Goal: Task Accomplishment & Management: Use online tool/utility

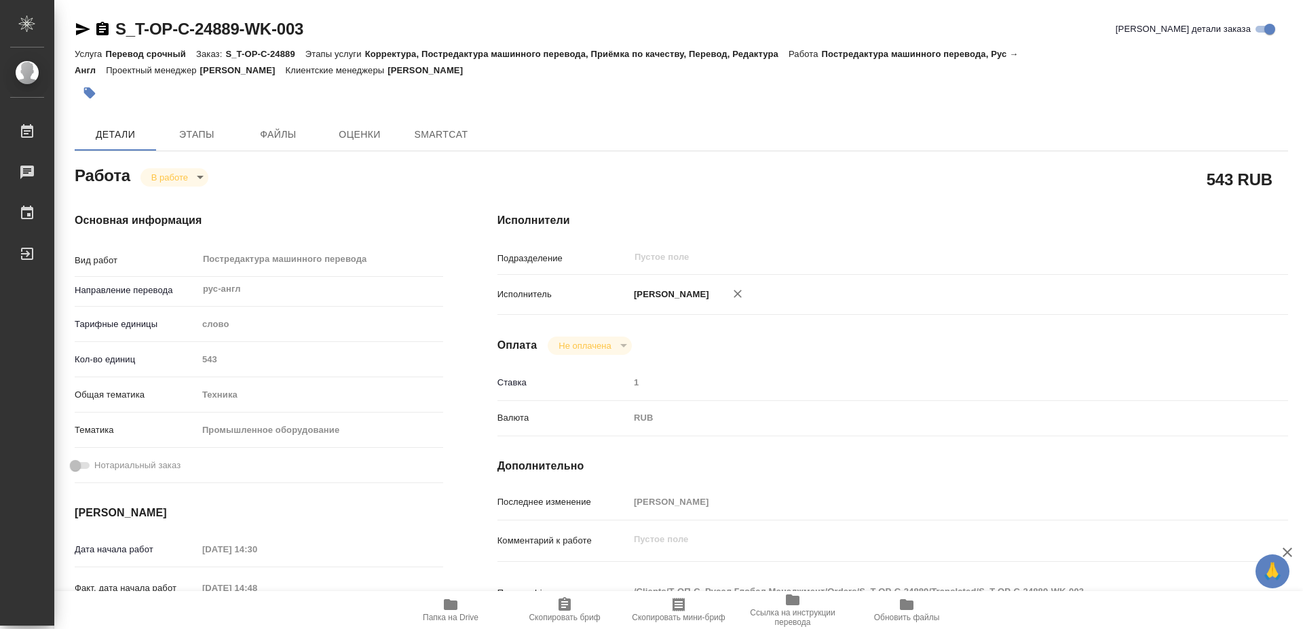
type textarea "x"
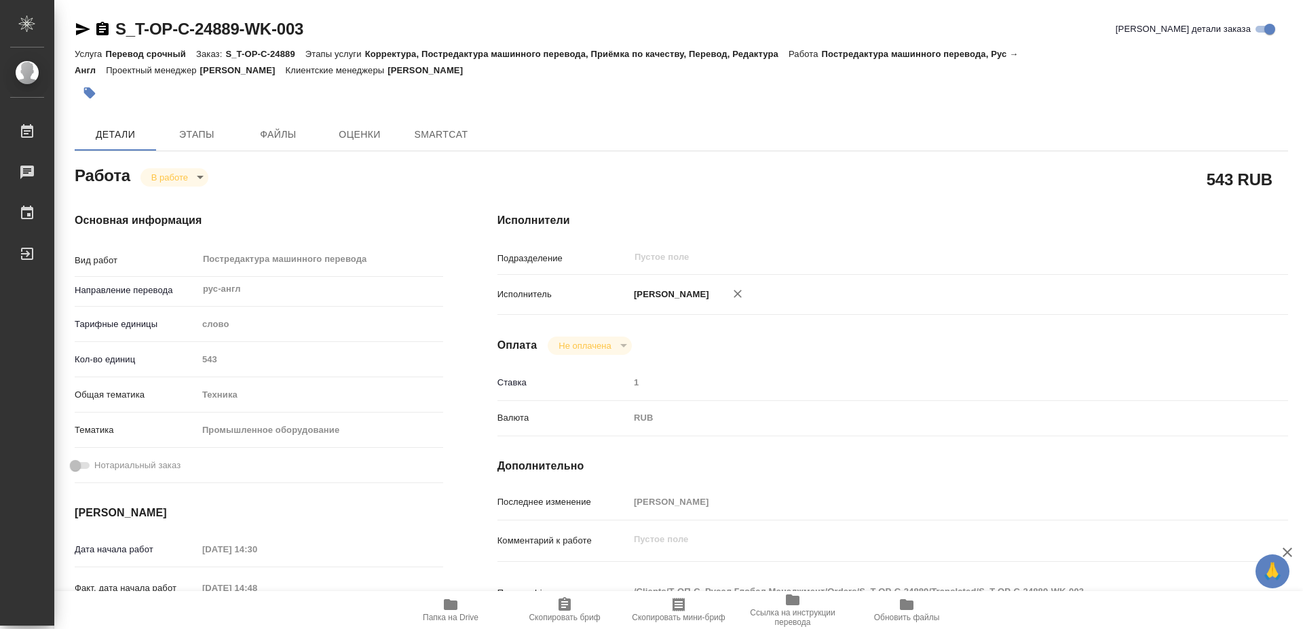
type textarea "x"
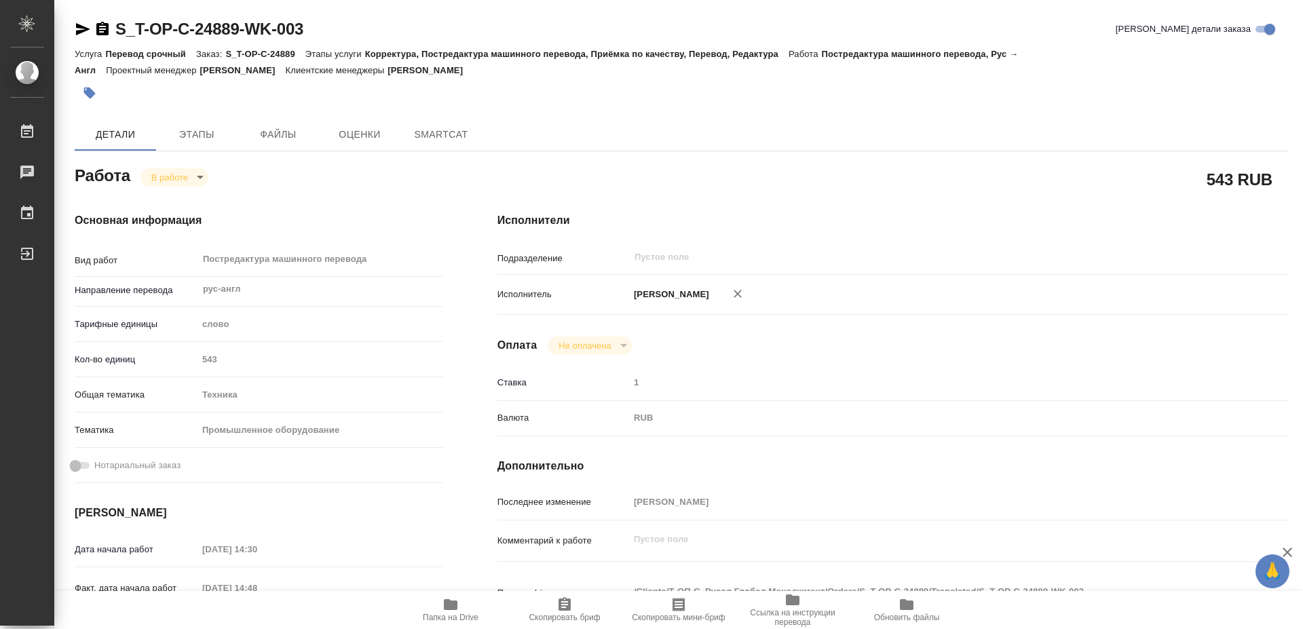
type textarea "x"
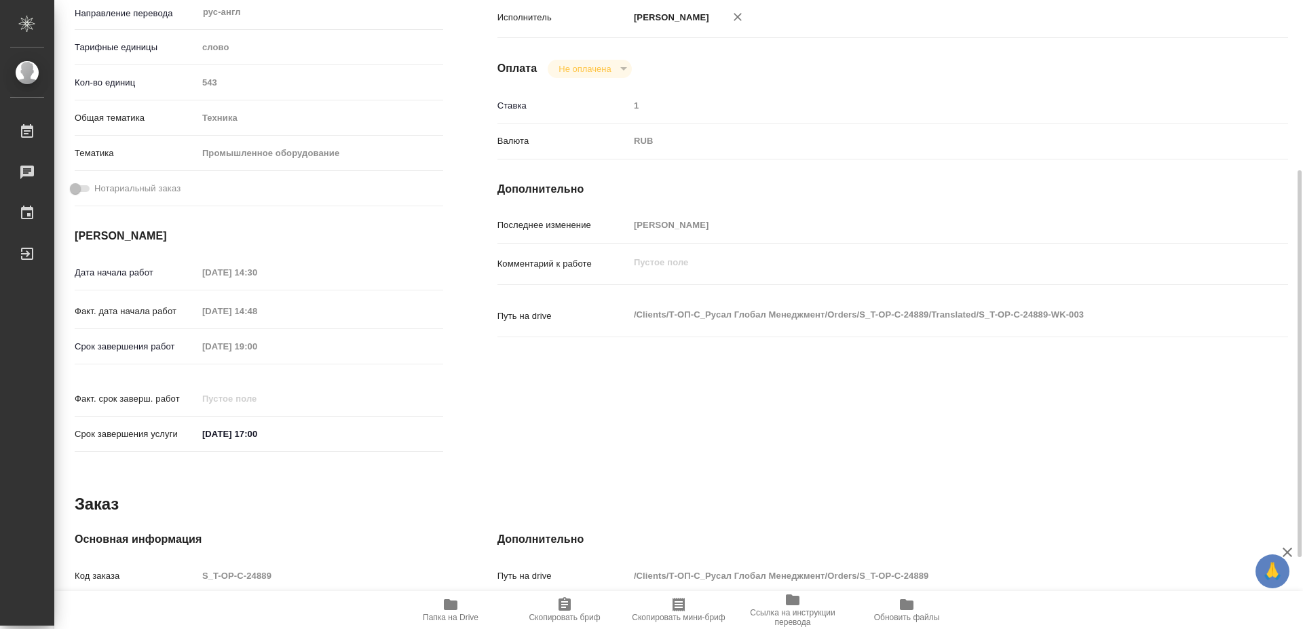
type textarea "x"
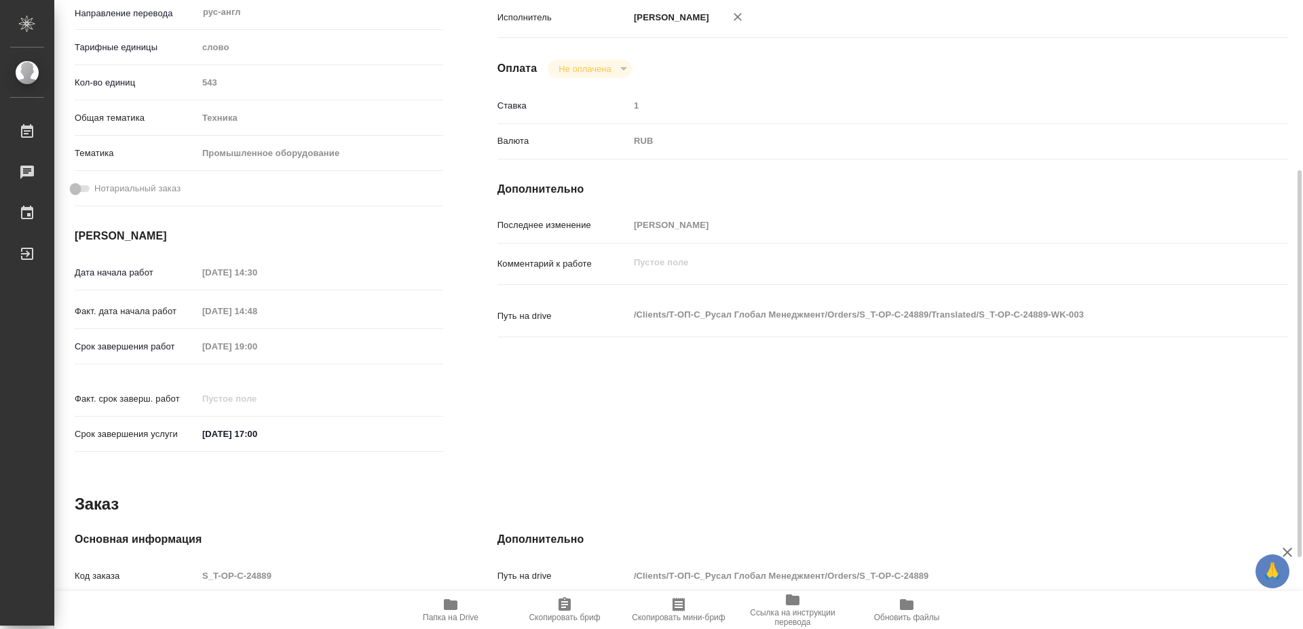
scroll to position [393, 0]
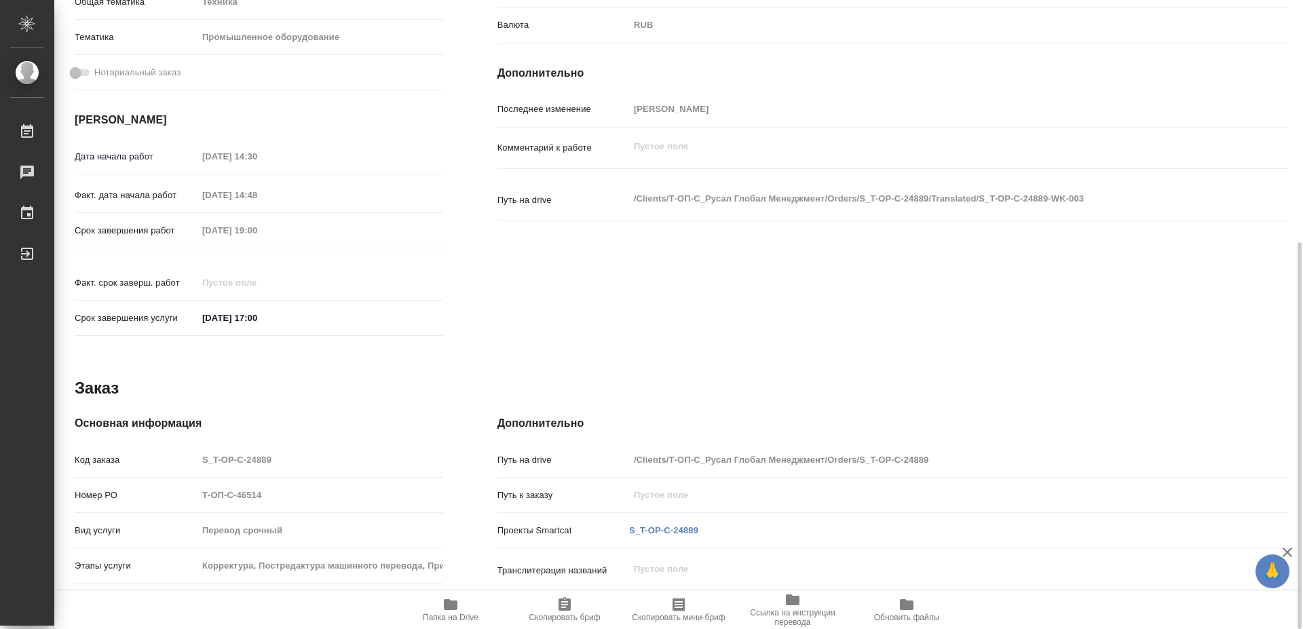
type textarea "x"
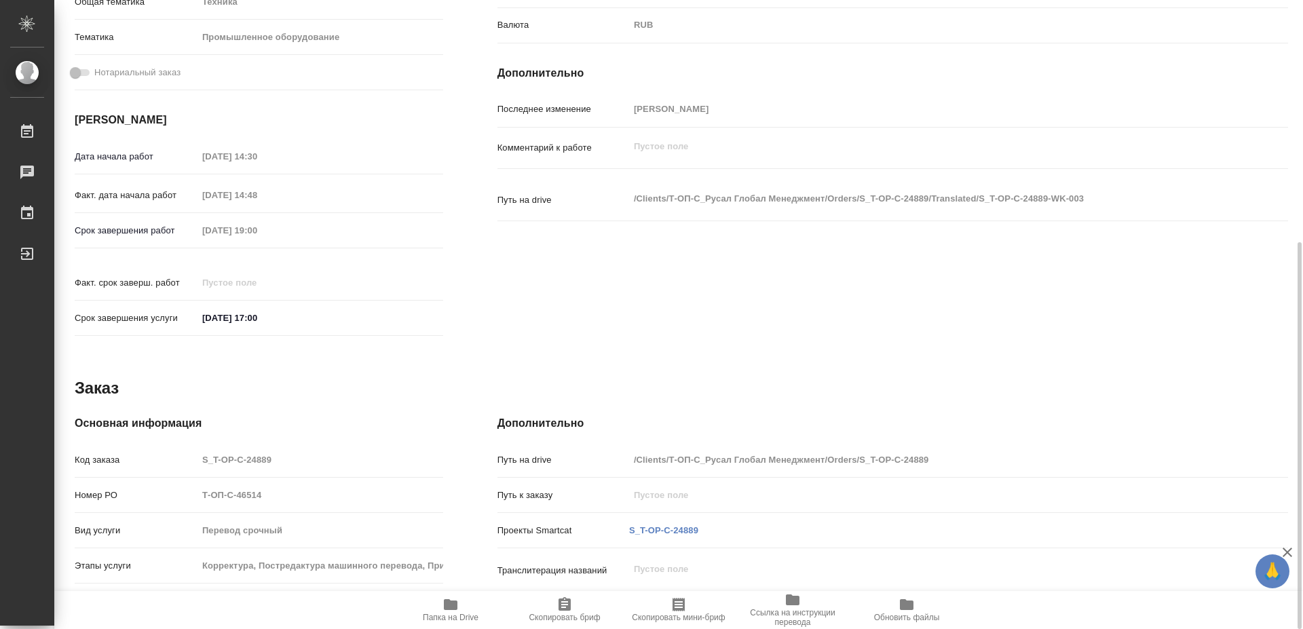
type textarea "x"
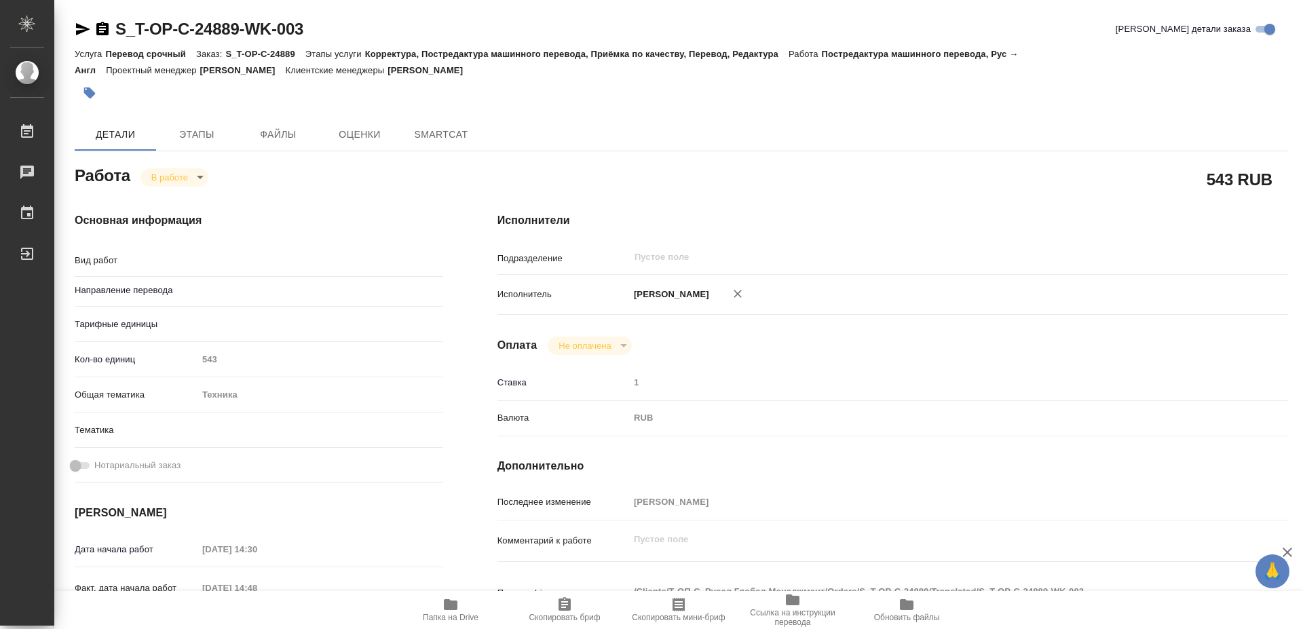
type textarea "x"
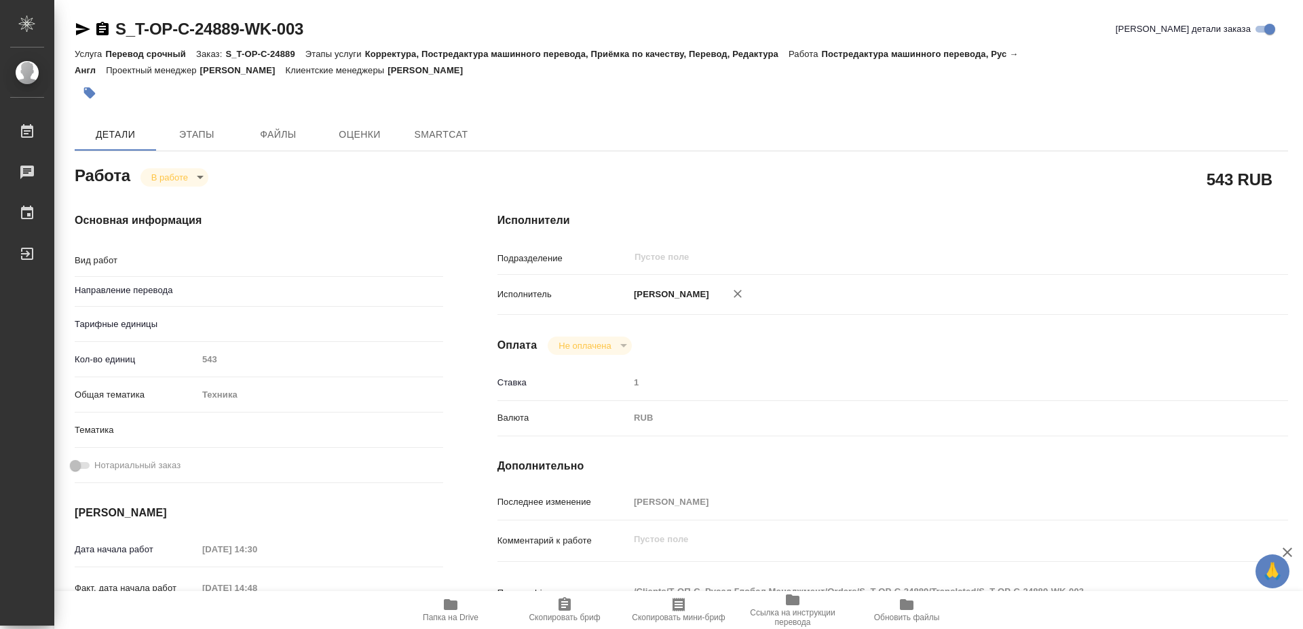
type textarea "x"
type textarea "Постредактура машинного перевода"
type textarea "x"
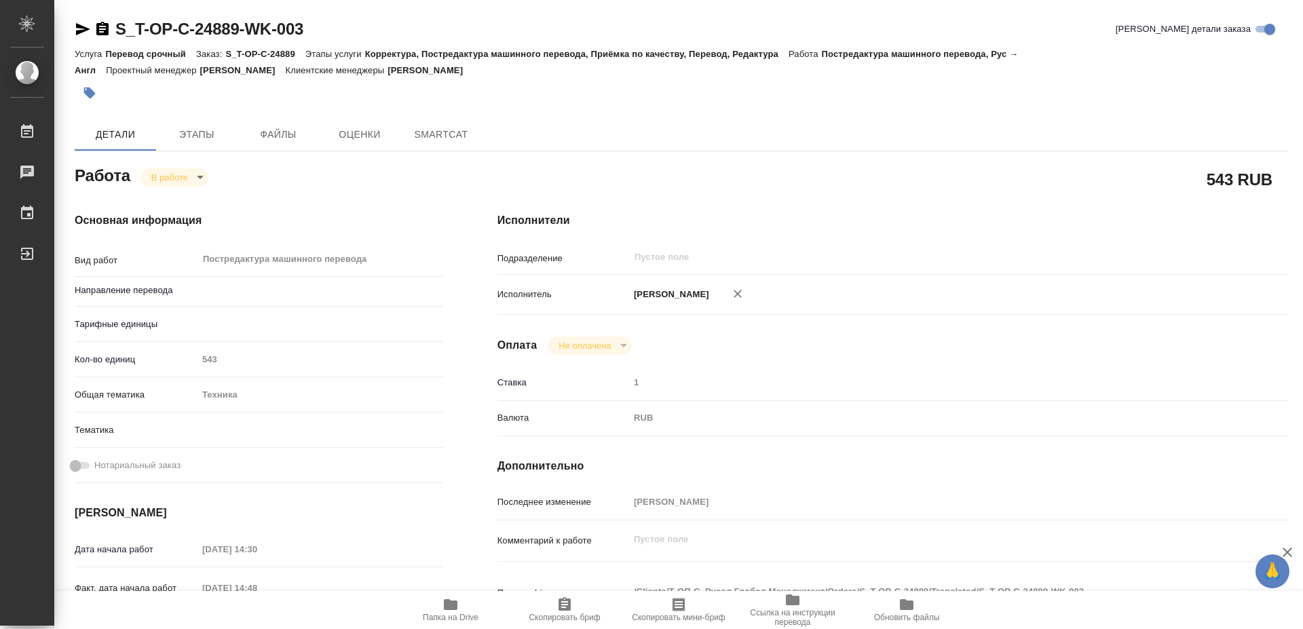
type input "рус-англ"
type textarea "x"
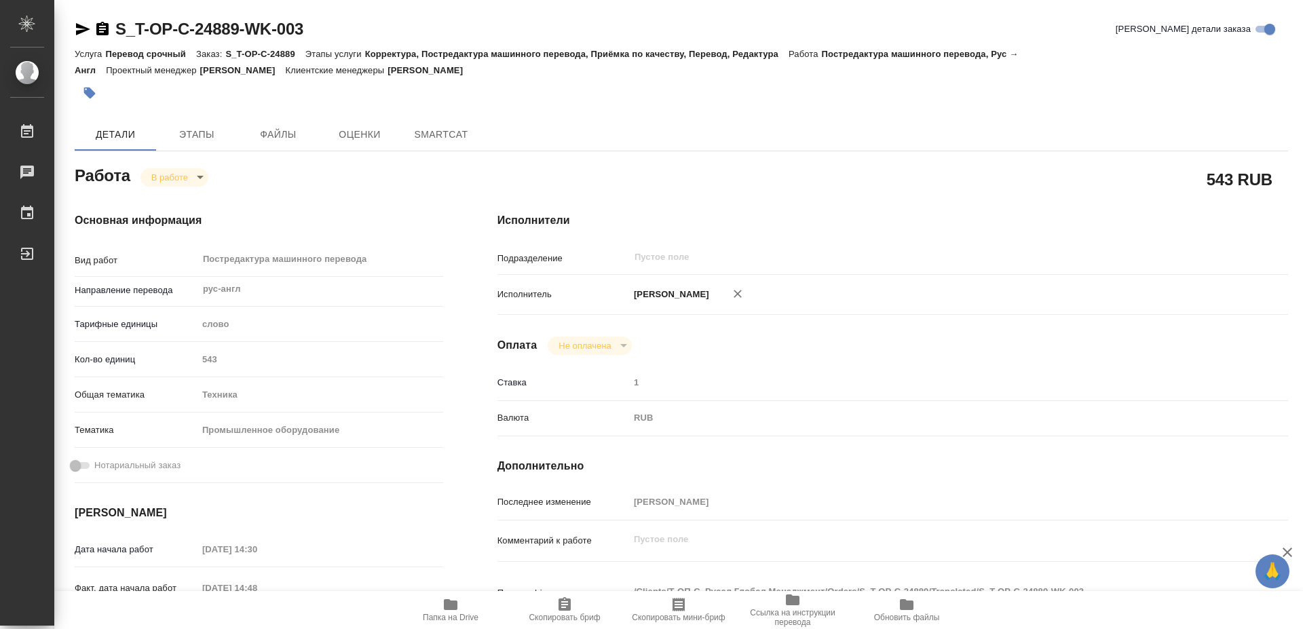
type textarea "x"
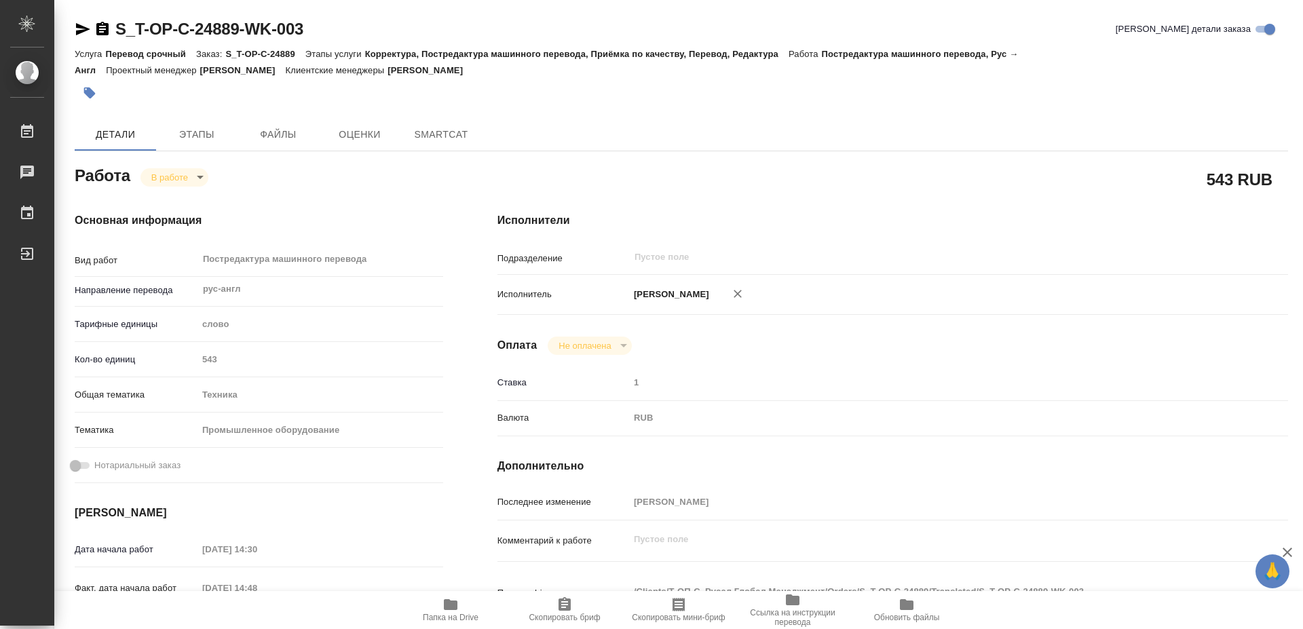
type textarea "x"
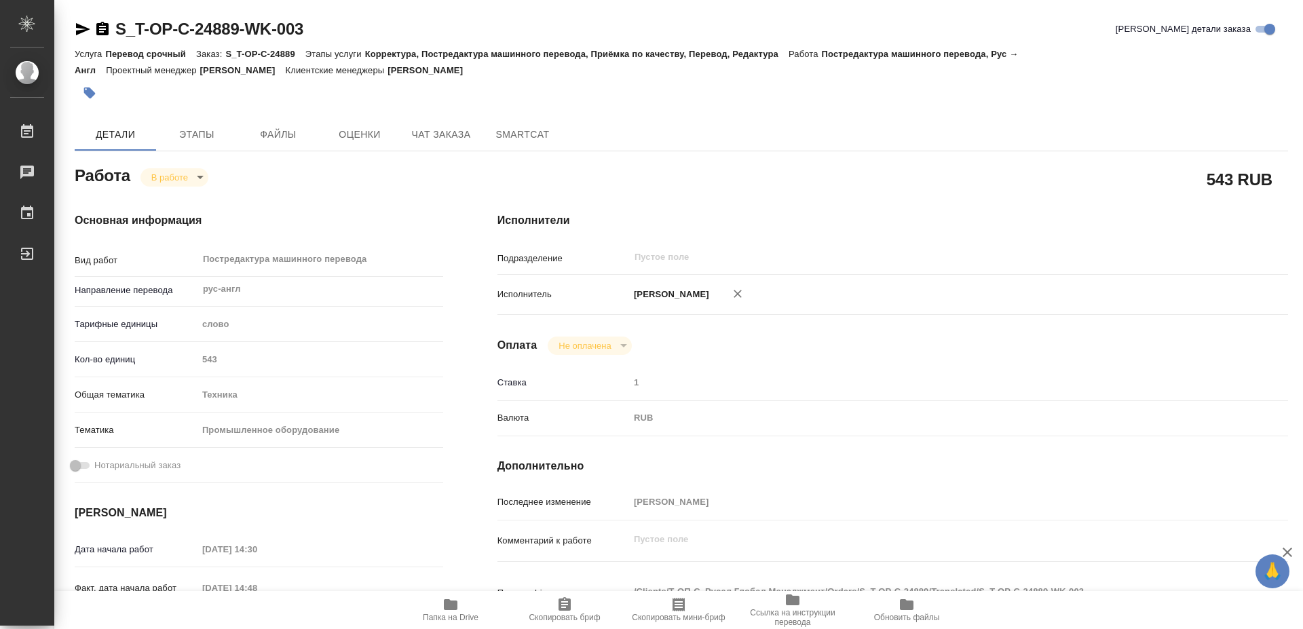
type textarea "x"
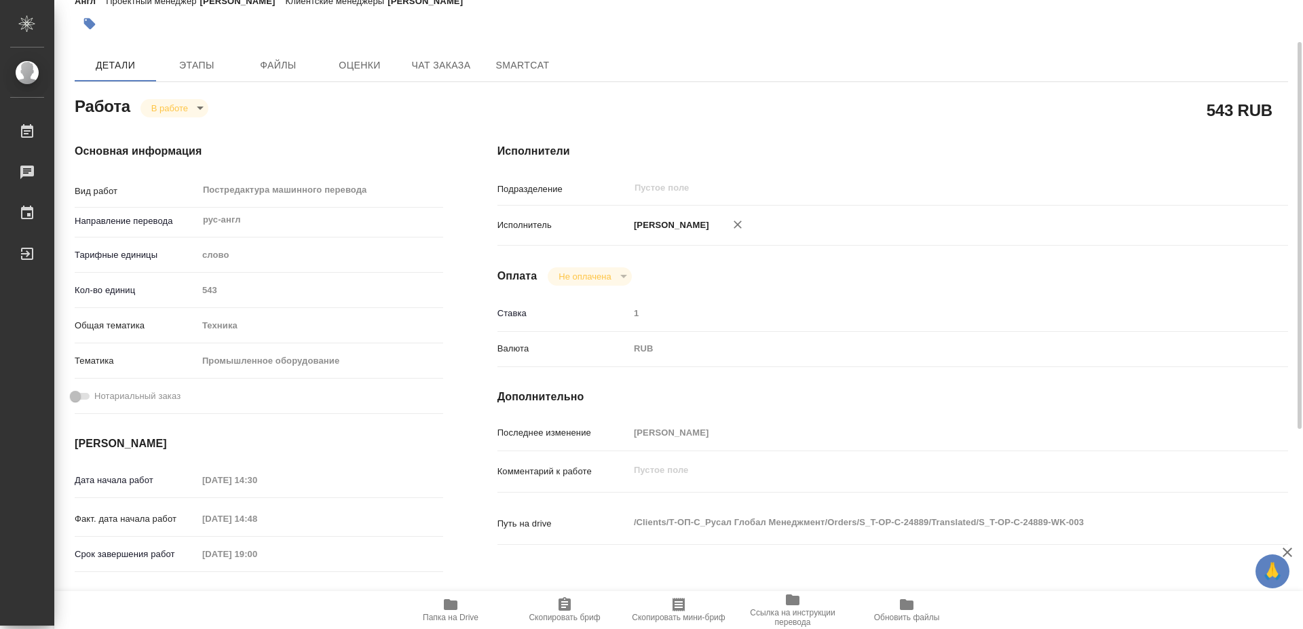
type textarea "x"
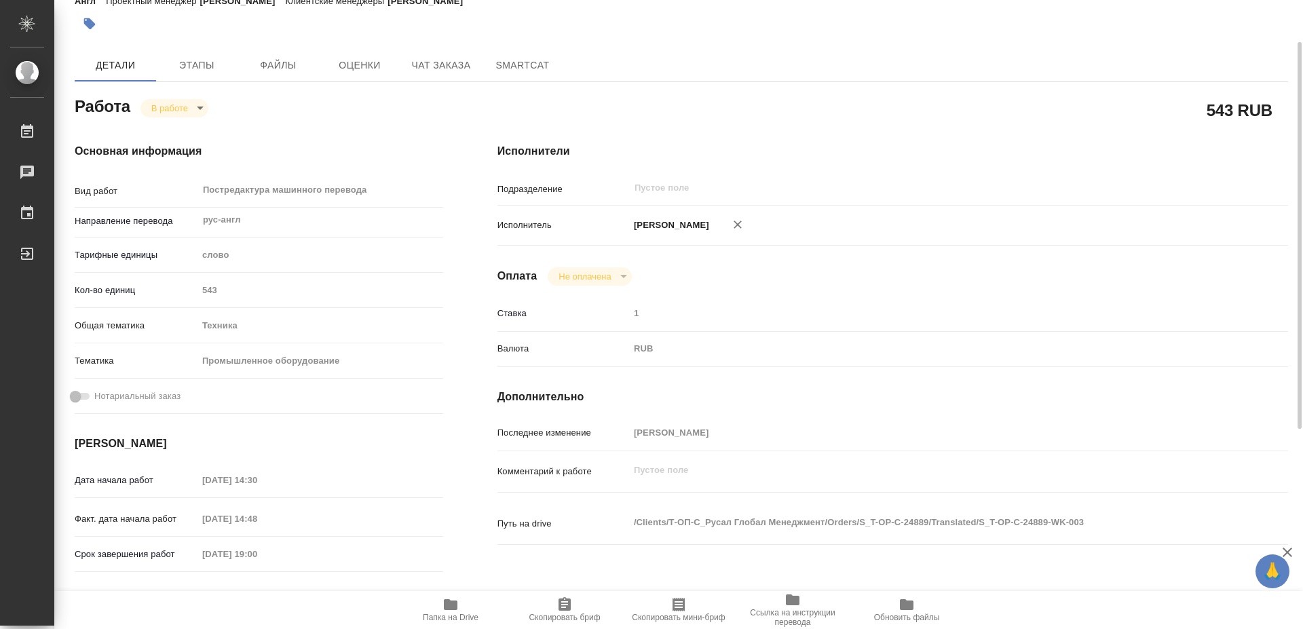
click at [443, 613] on span "Папка на Drive" at bounding box center [451, 617] width 56 height 9
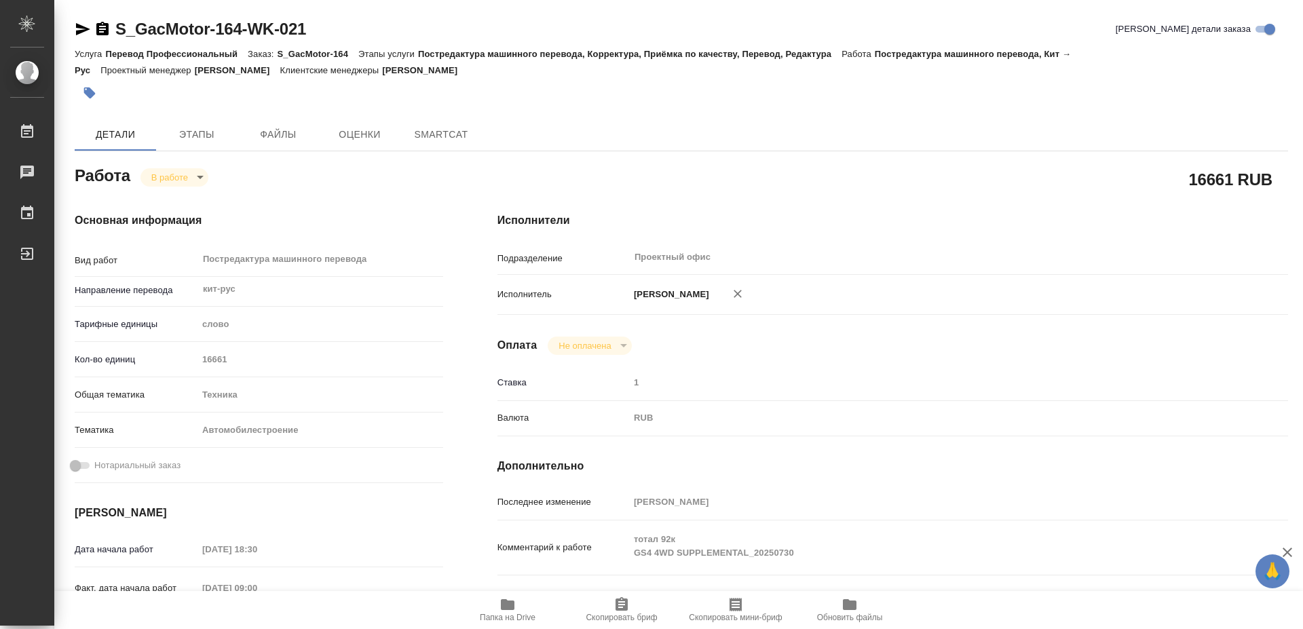
type textarea "x"
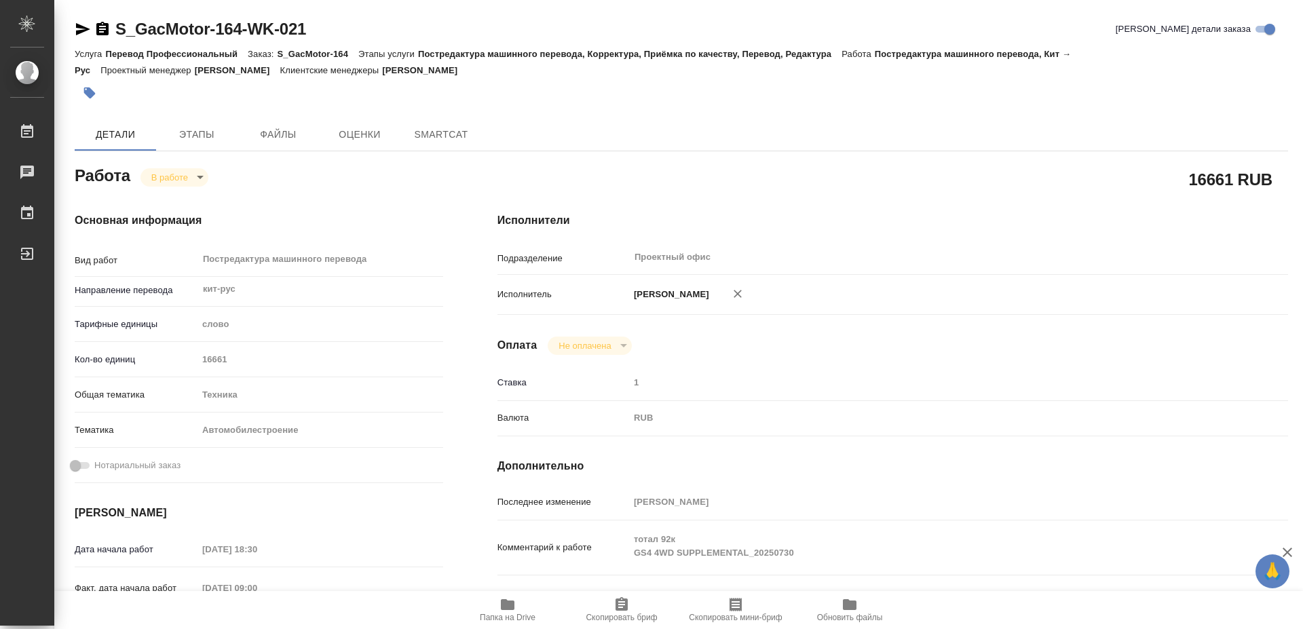
type textarea "x"
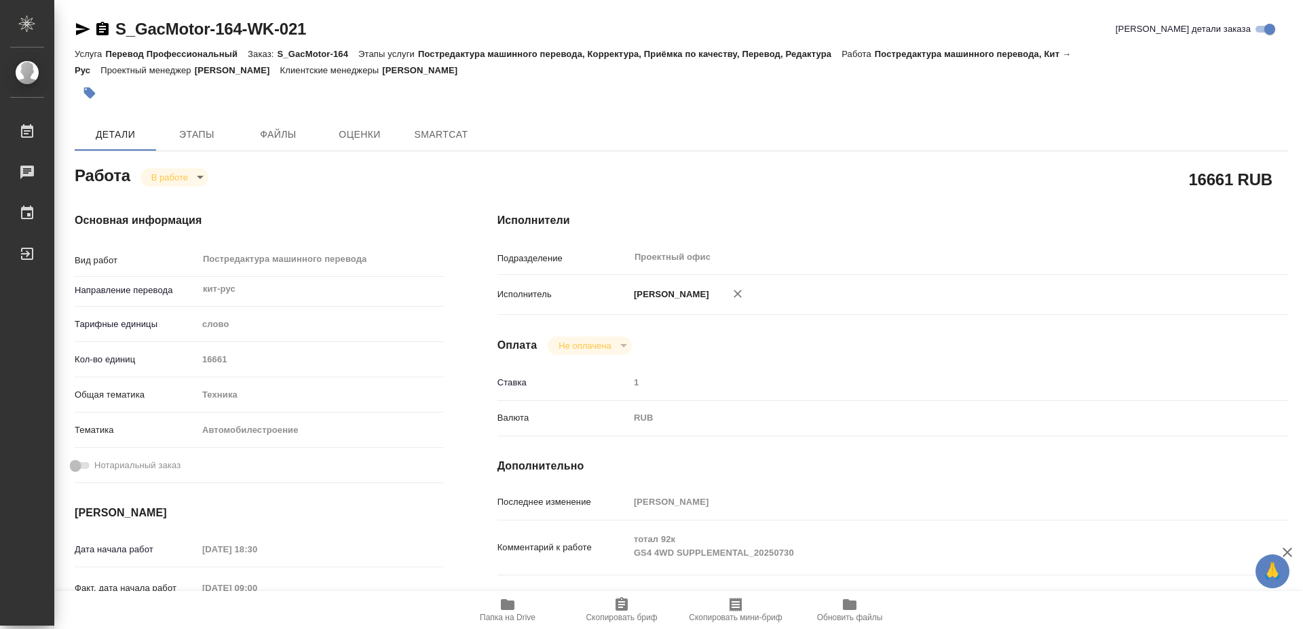
type textarea "x"
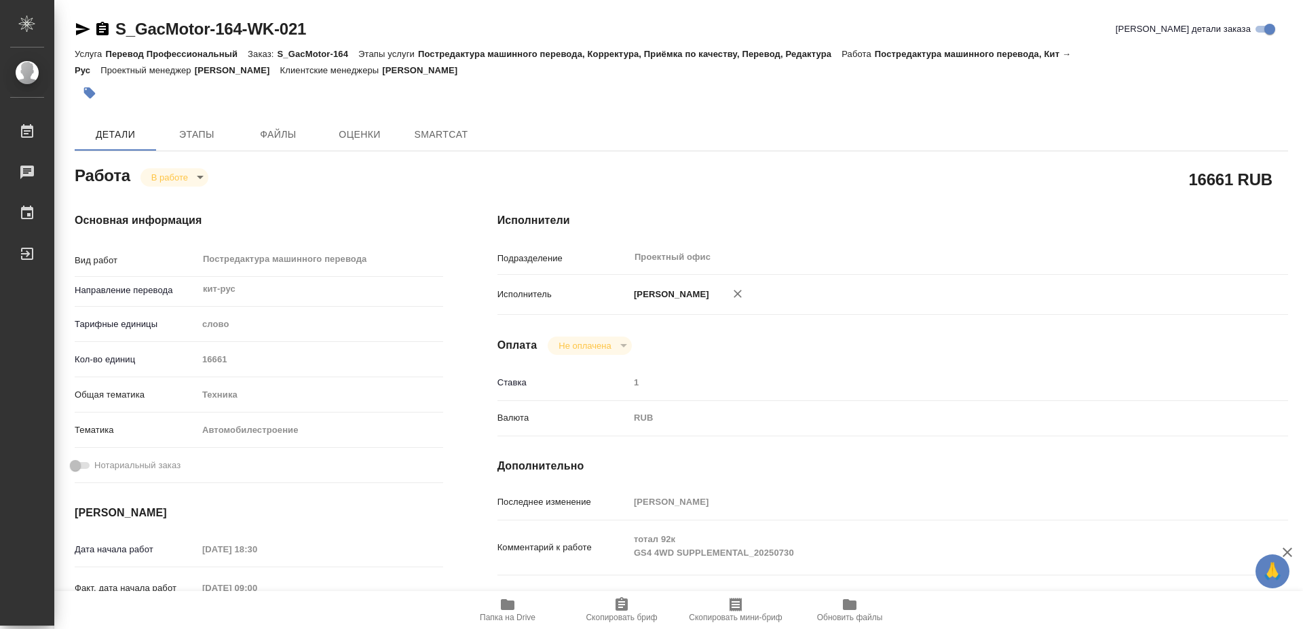
type textarea "x"
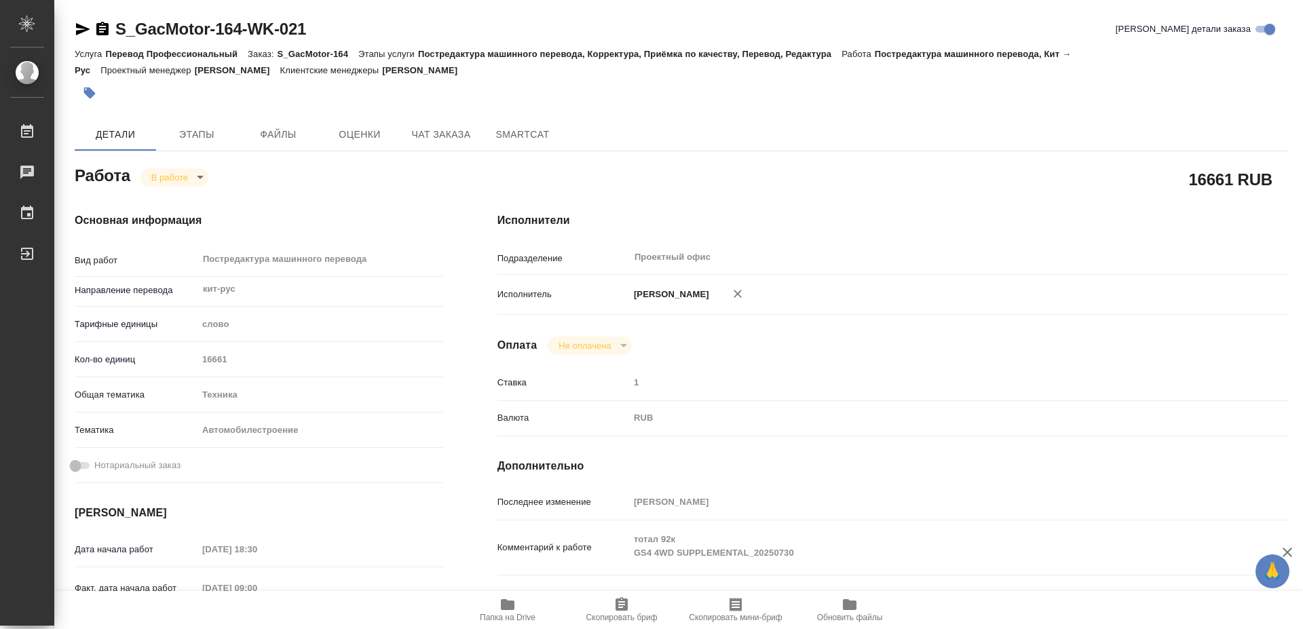
type textarea "x"
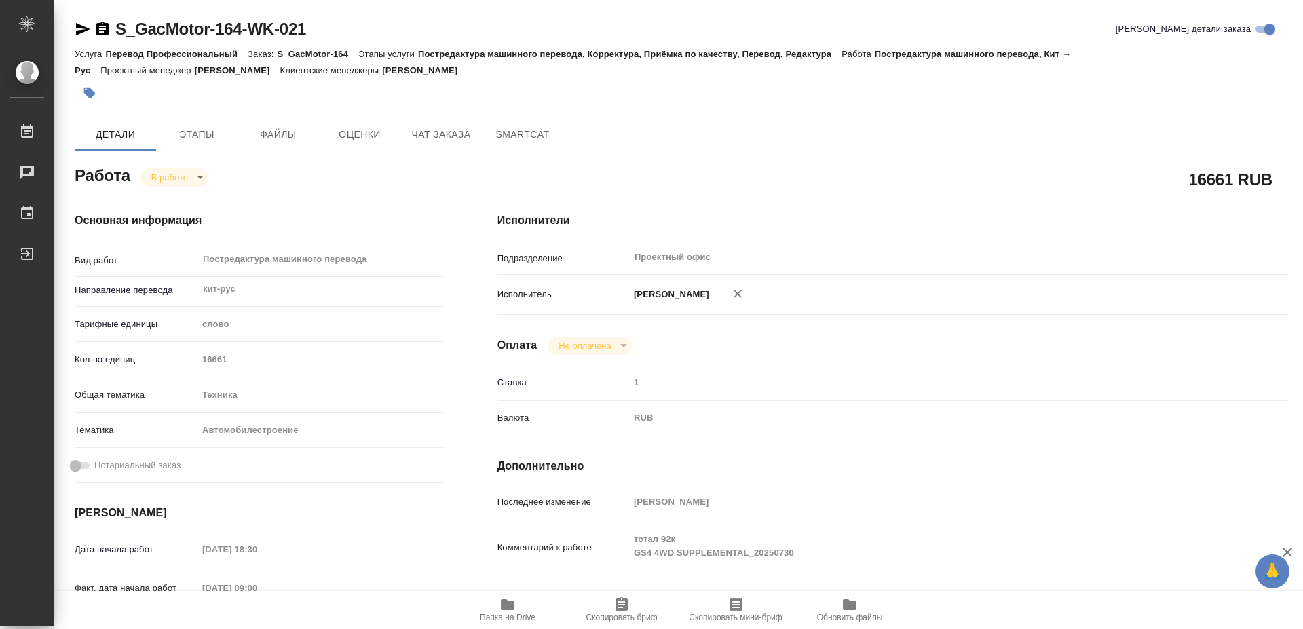
click at [515, 607] on icon "button" at bounding box center [507, 604] width 16 height 16
